Goal: Find specific page/section: Find specific page/section

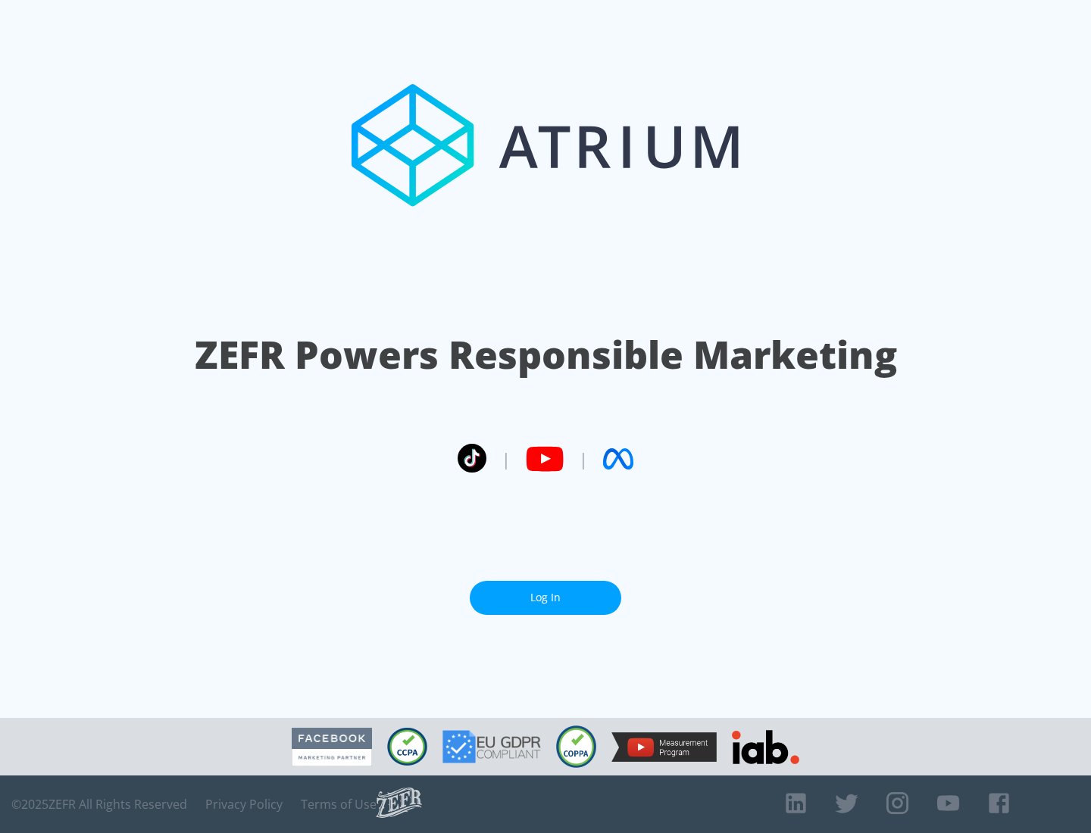
click at [545, 598] on link "Log In" at bounding box center [545, 598] width 151 height 34
